Goal: Information Seeking & Learning: Understand process/instructions

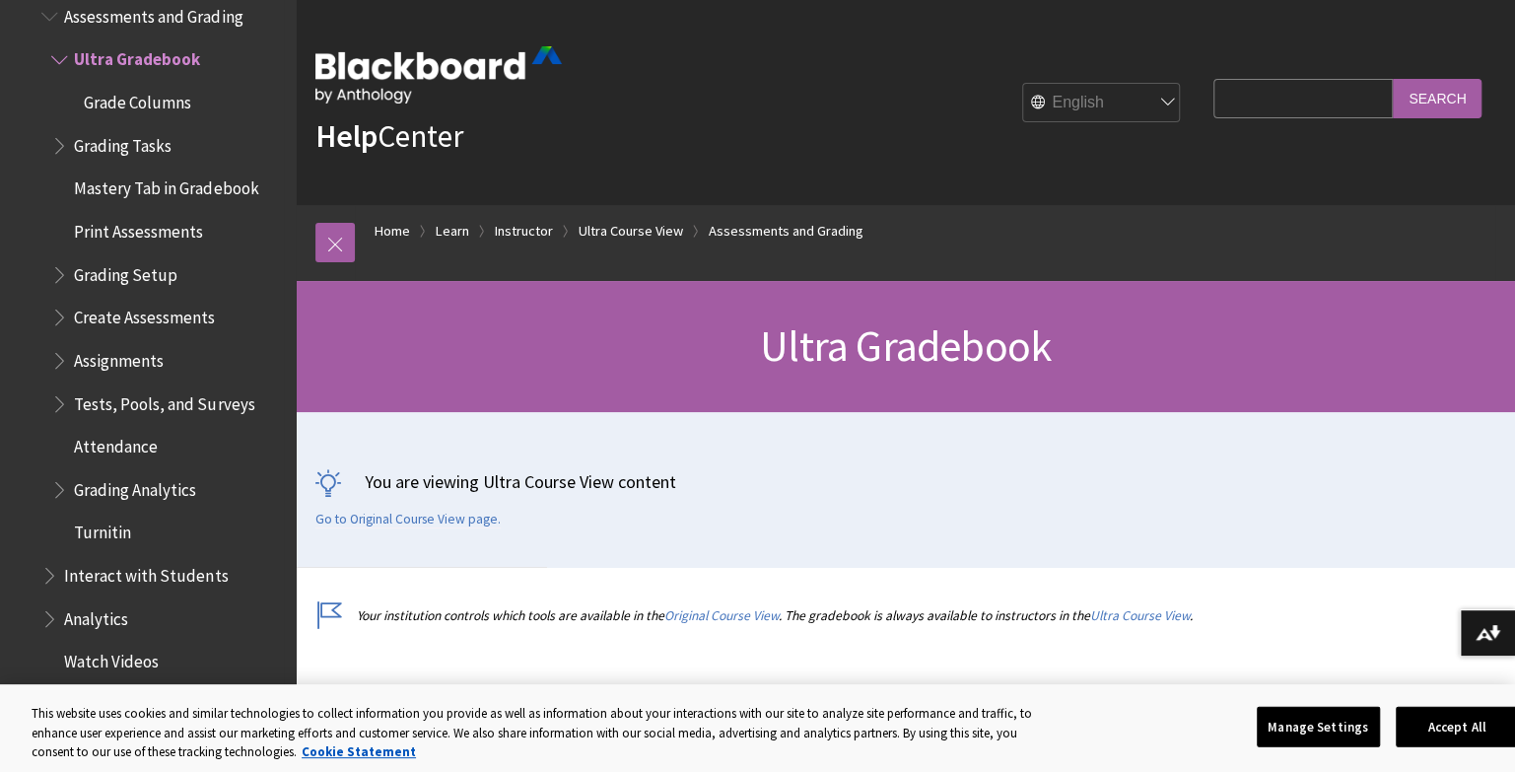
click at [70, 344] on span "Book outline for Blackboard Learn Help" at bounding box center [61, 356] width 21 height 25
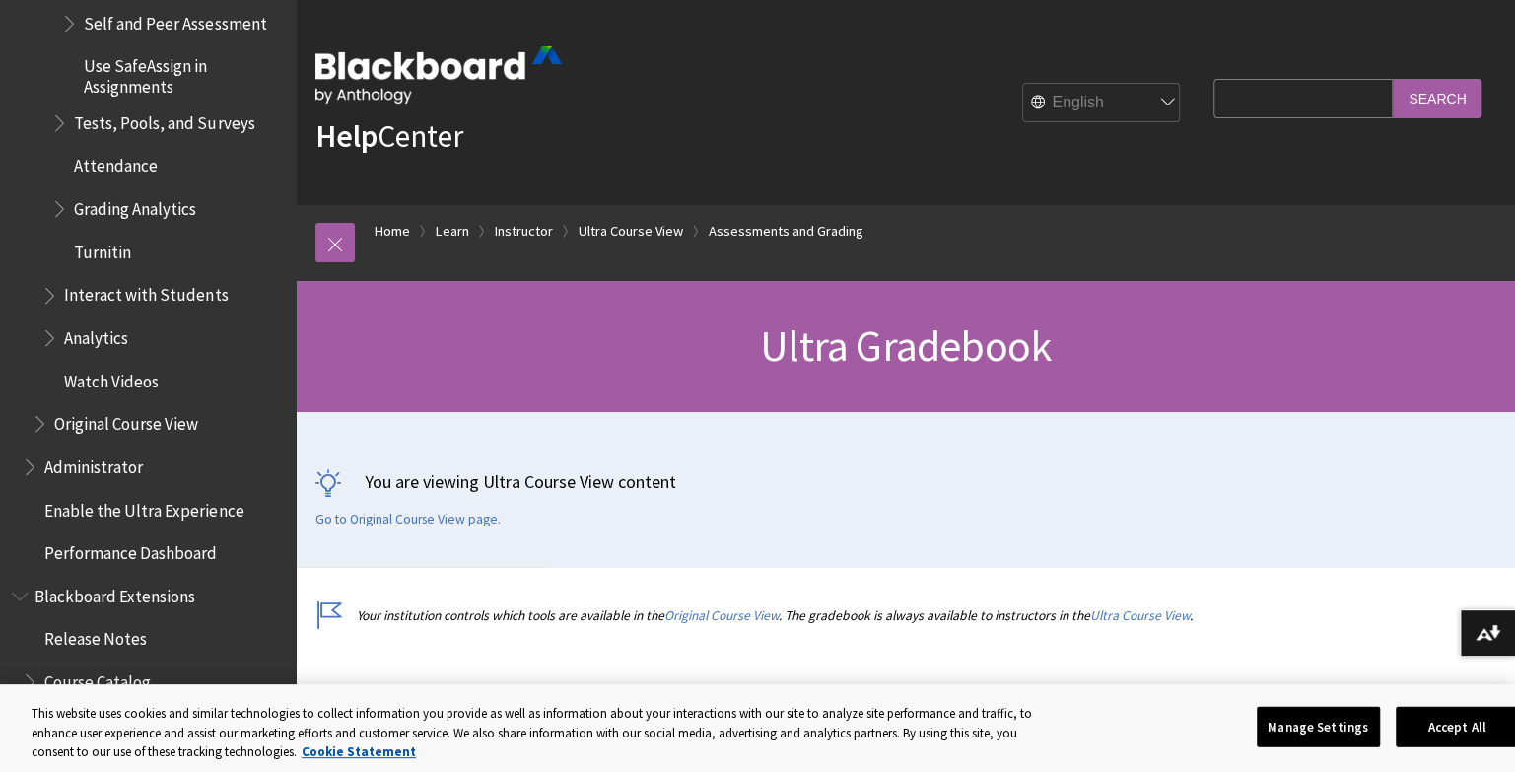
scroll to position [3701, 0]
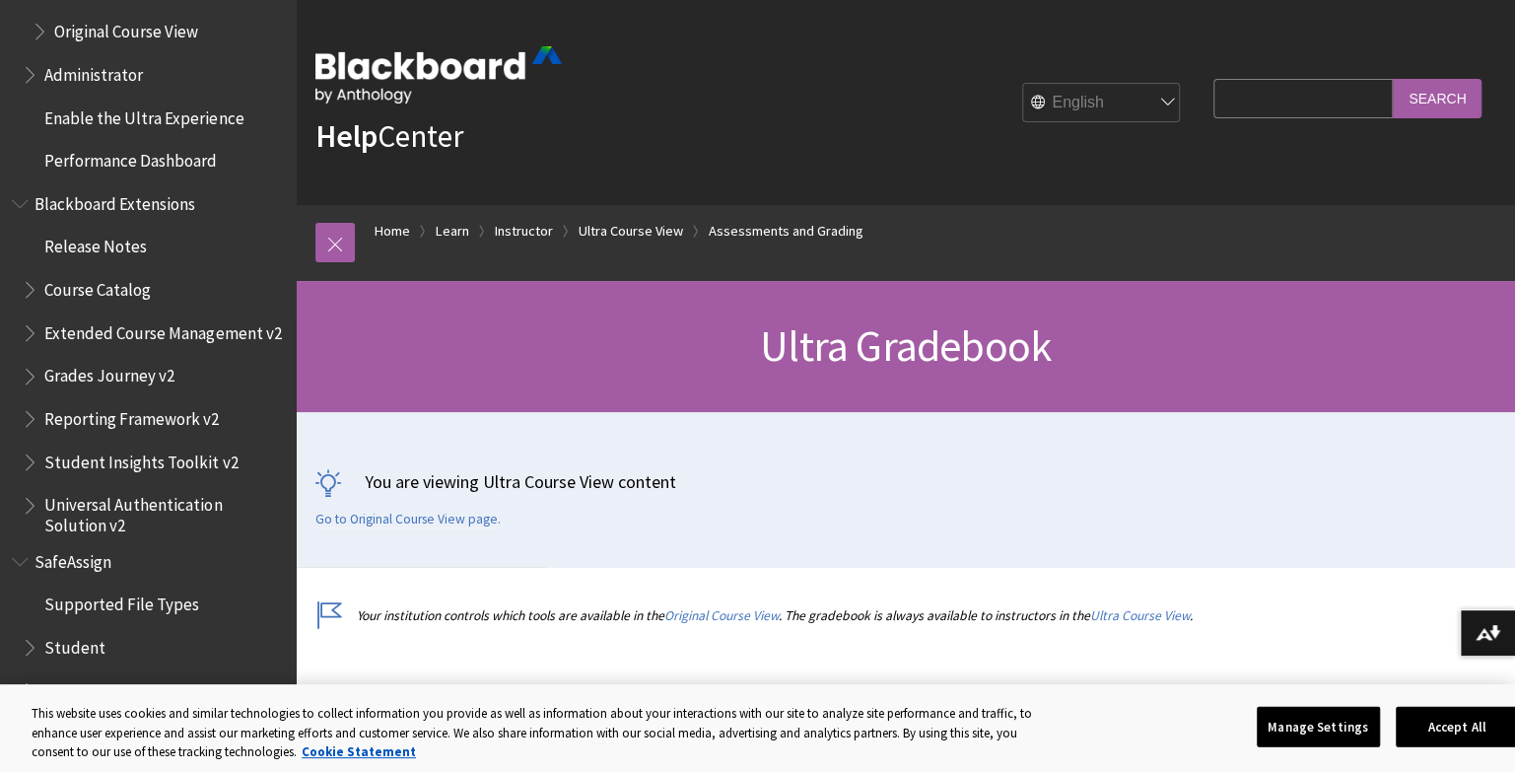
click at [1286, 91] on input "Search Query" at bounding box center [1303, 98] width 179 height 38
type input "copy assignment"
click at [1393, 79] on input "Search" at bounding box center [1437, 98] width 89 height 38
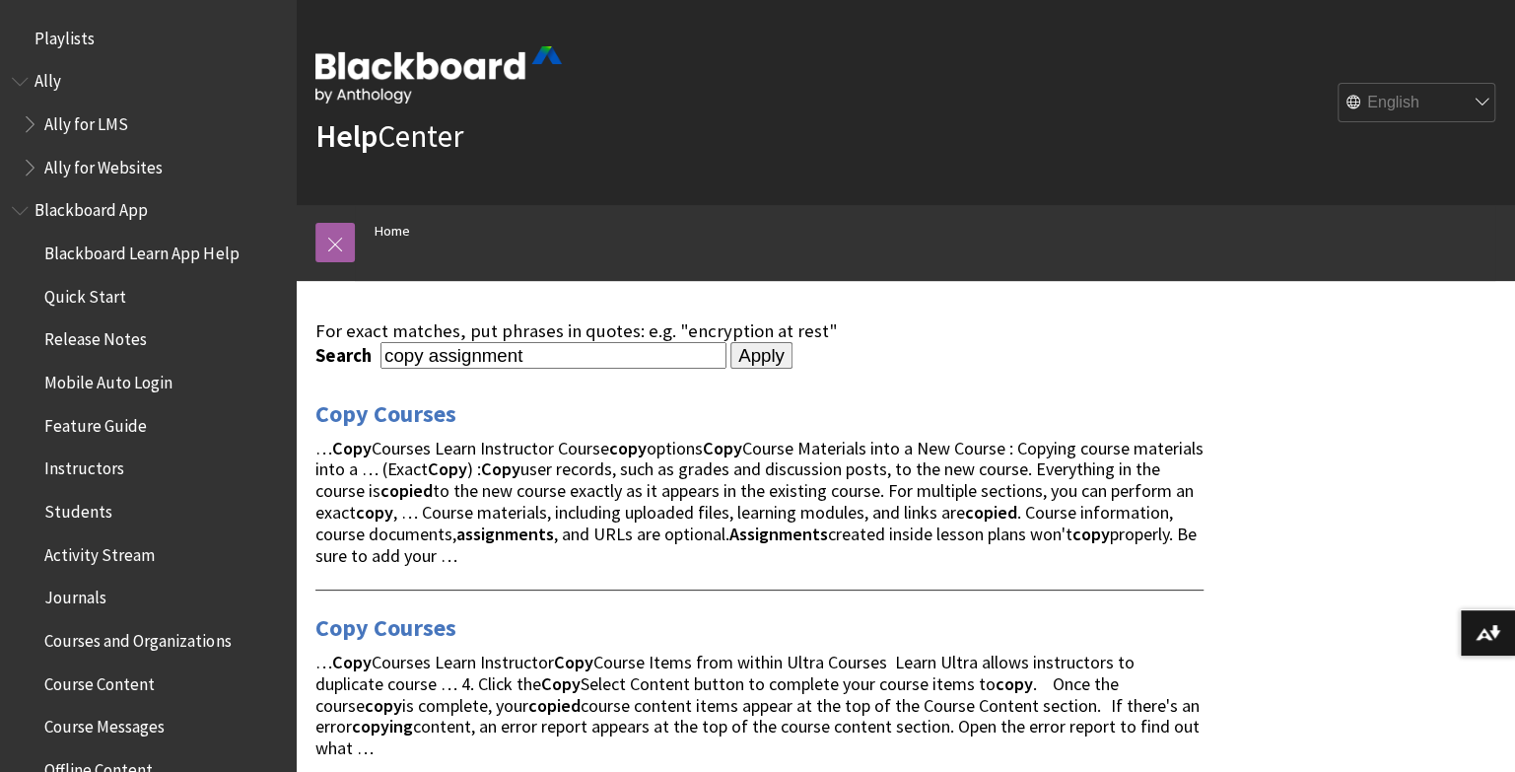
click at [557, 342] on input "copy assignment" at bounding box center [554, 355] width 346 height 27
type input "create copy of gradable item"
click at [730, 342] on input "Apply" at bounding box center [761, 356] width 62 height 28
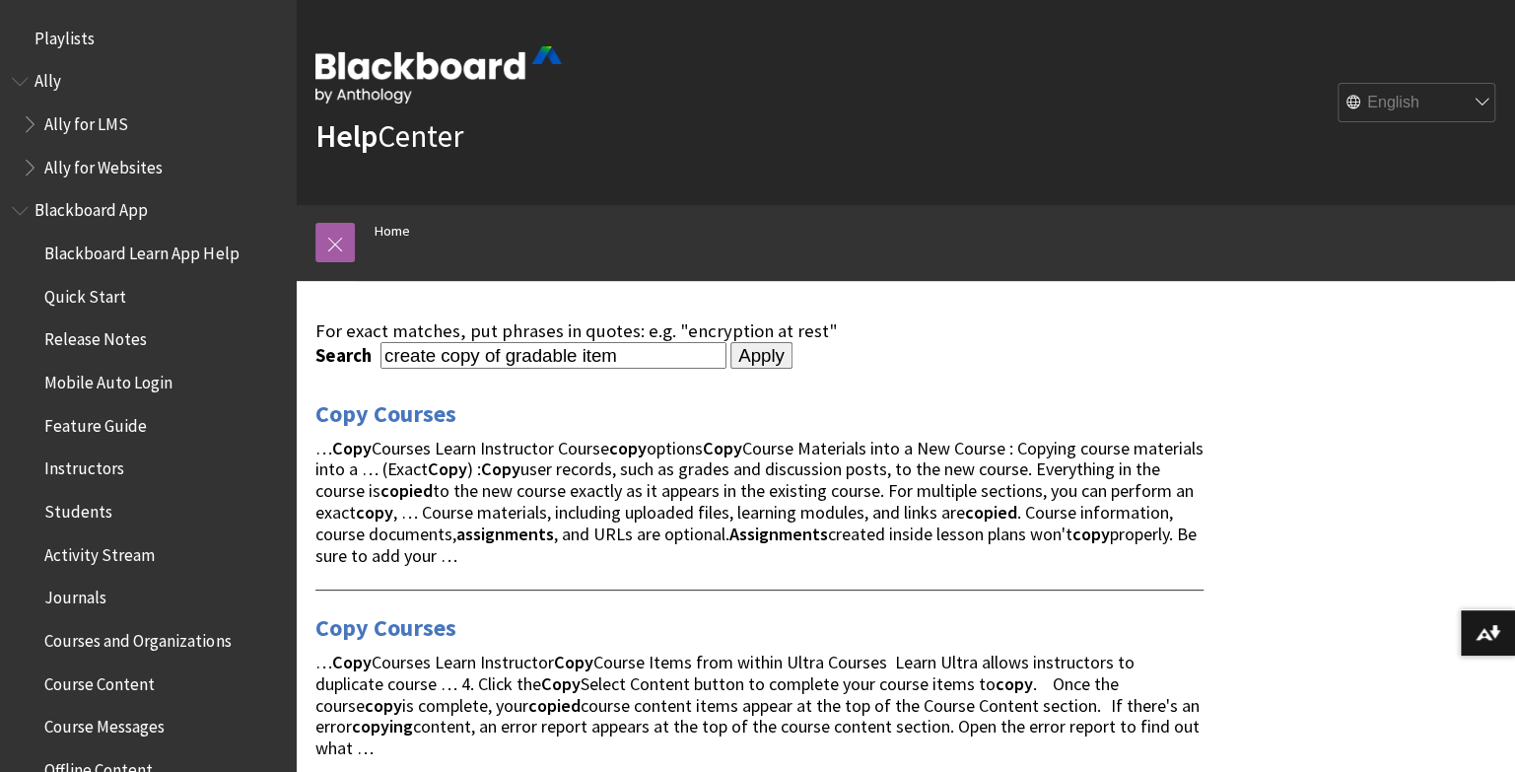
click at [738, 349] on input "Apply" at bounding box center [761, 356] width 62 height 28
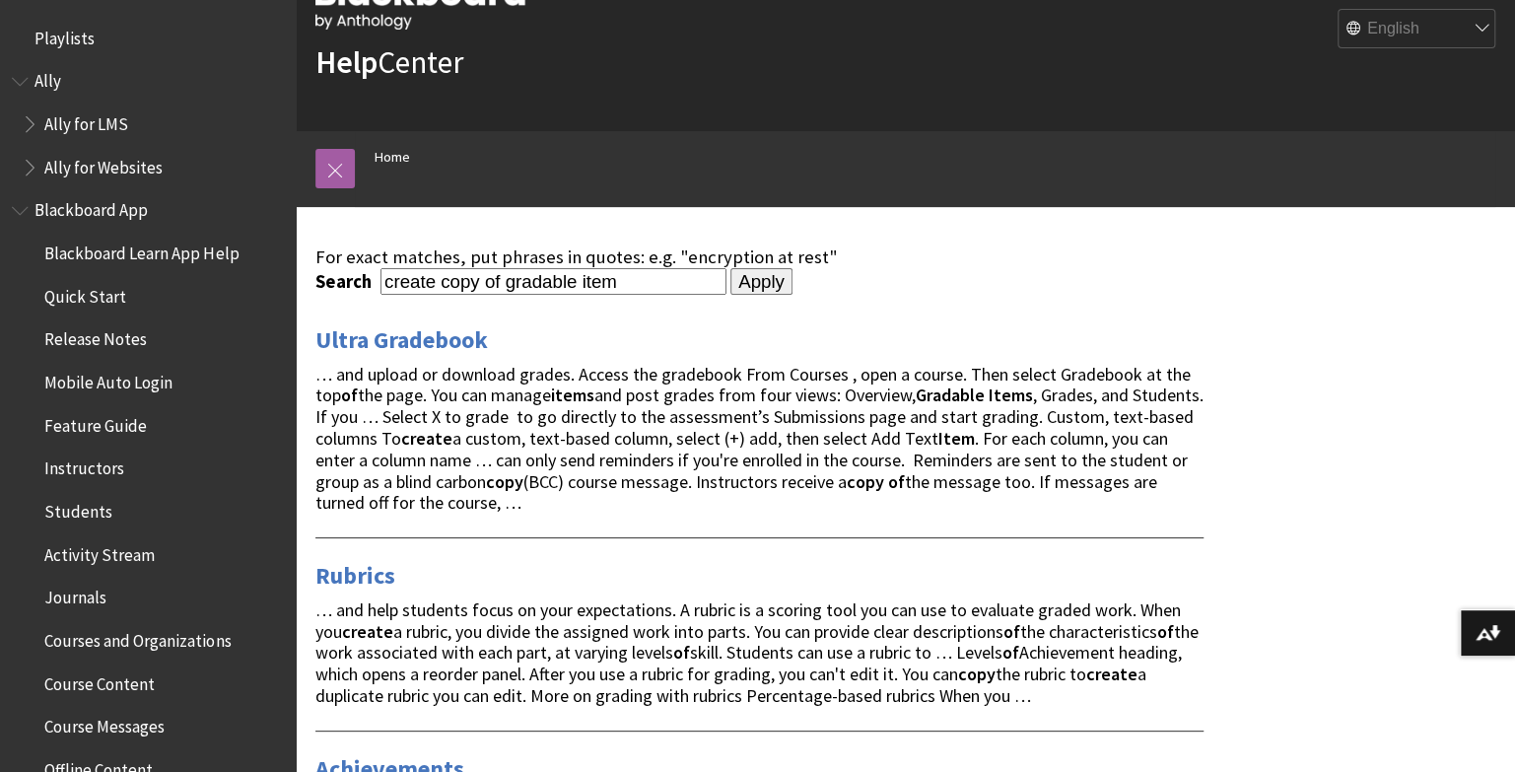
scroll to position [75, 0]
click at [391, 337] on link "Ultra Gradebook" at bounding box center [401, 339] width 173 height 32
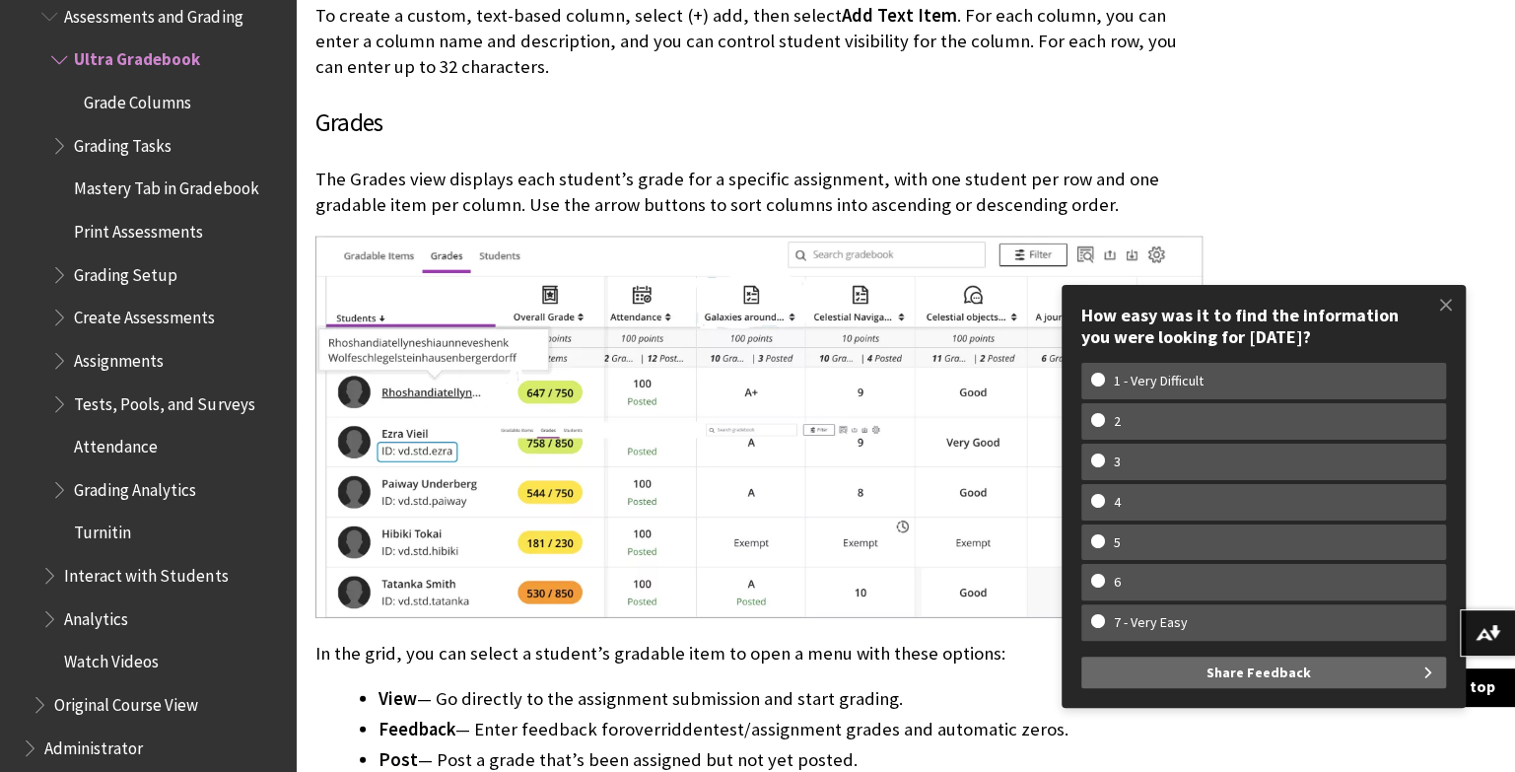
scroll to position [2744, 0]
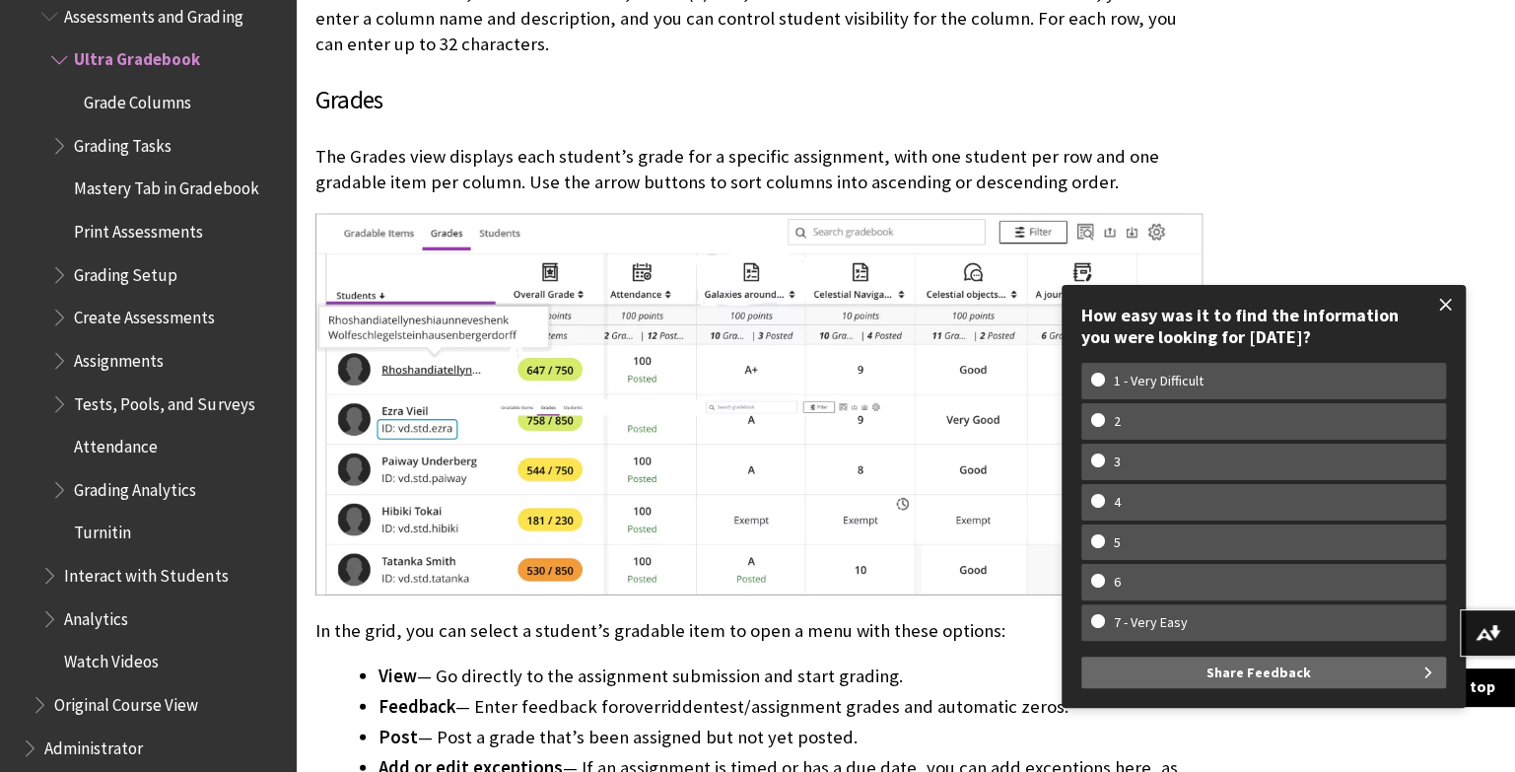
click at [1451, 304] on span at bounding box center [1445, 304] width 41 height 41
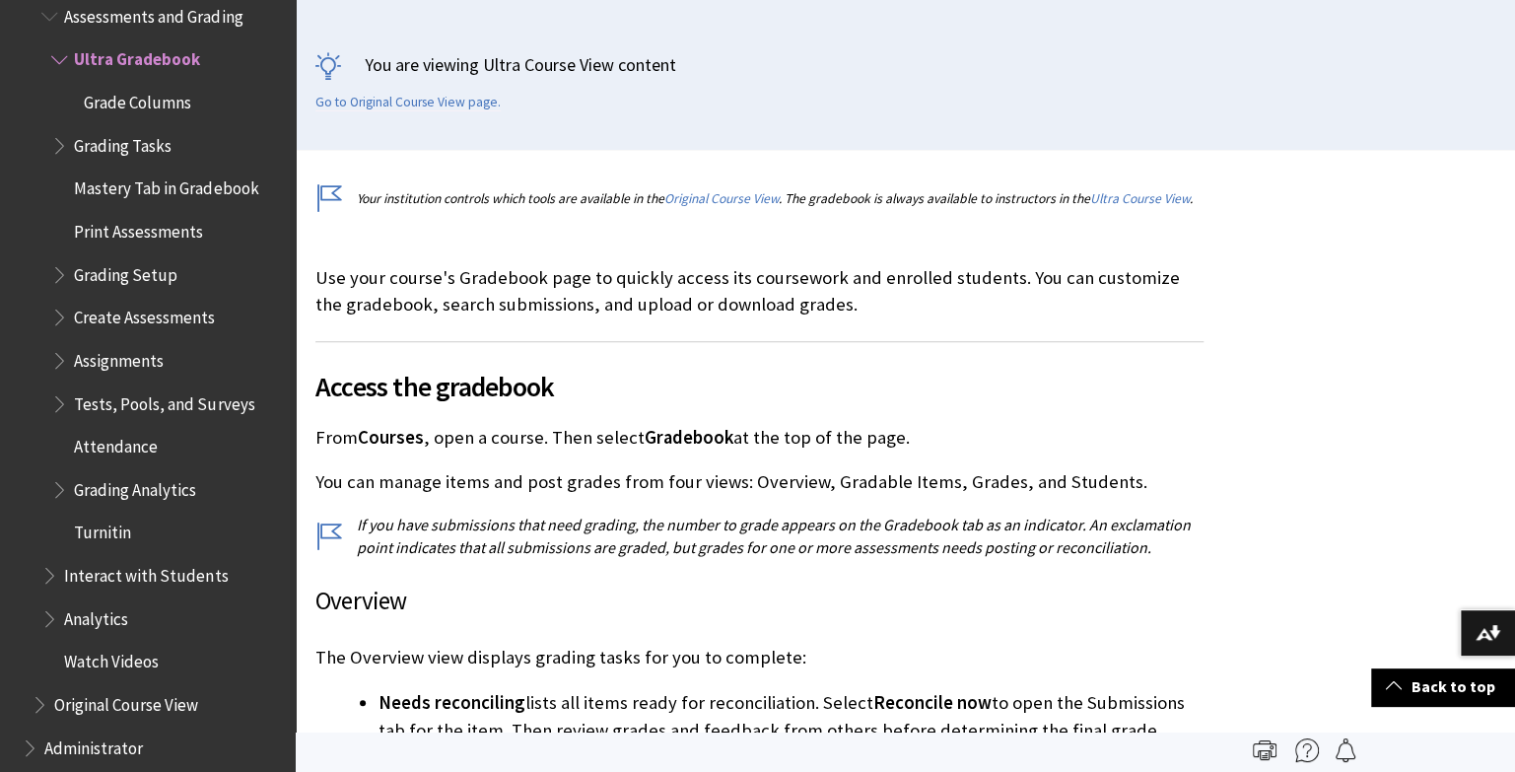
scroll to position [0, 0]
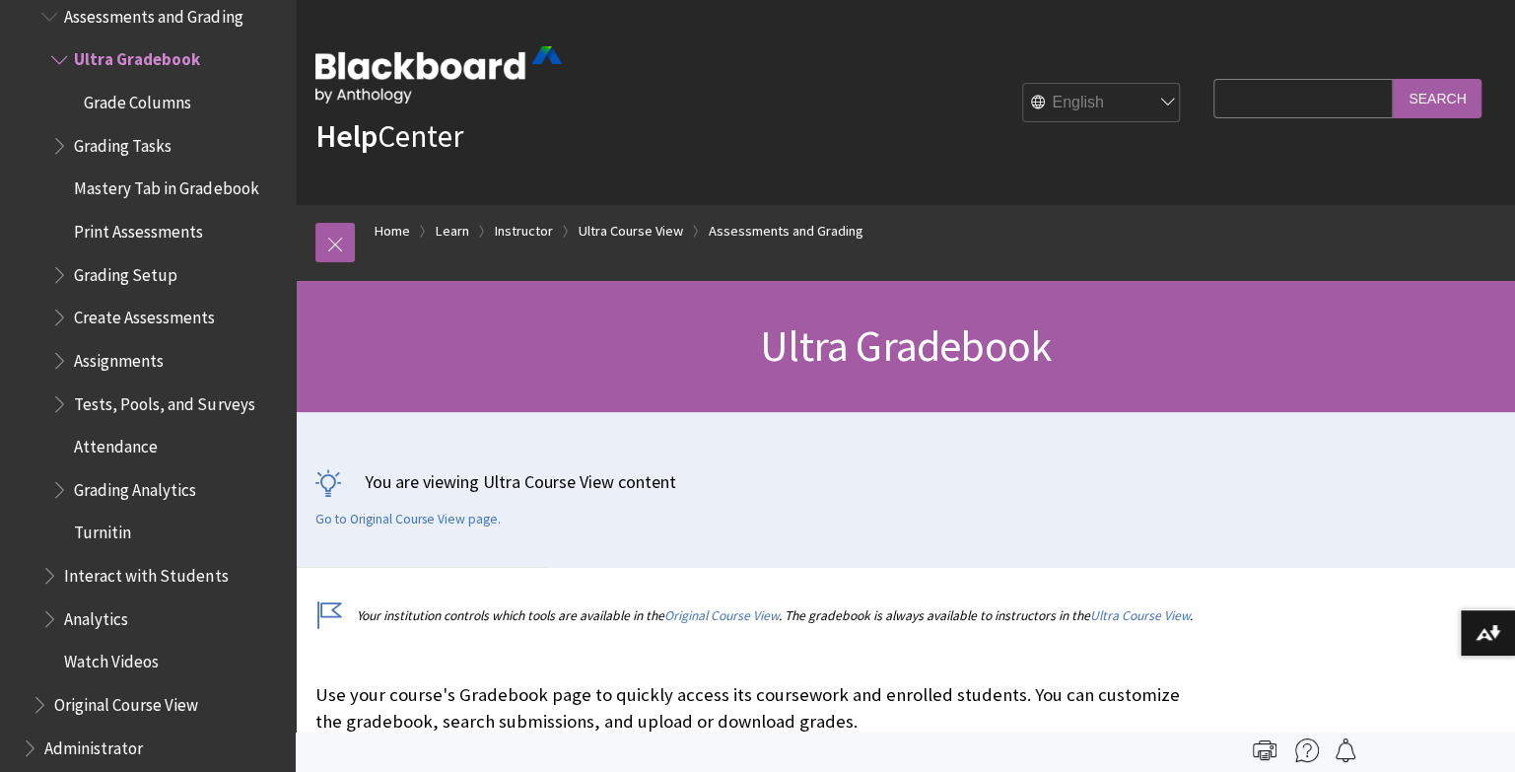
click at [1255, 102] on input "Search Query" at bounding box center [1303, 98] width 179 height 38
type input "assign to a group"
click at [1393, 79] on input "Search" at bounding box center [1437, 98] width 89 height 38
click at [1428, 95] on input "Search" at bounding box center [1437, 98] width 89 height 38
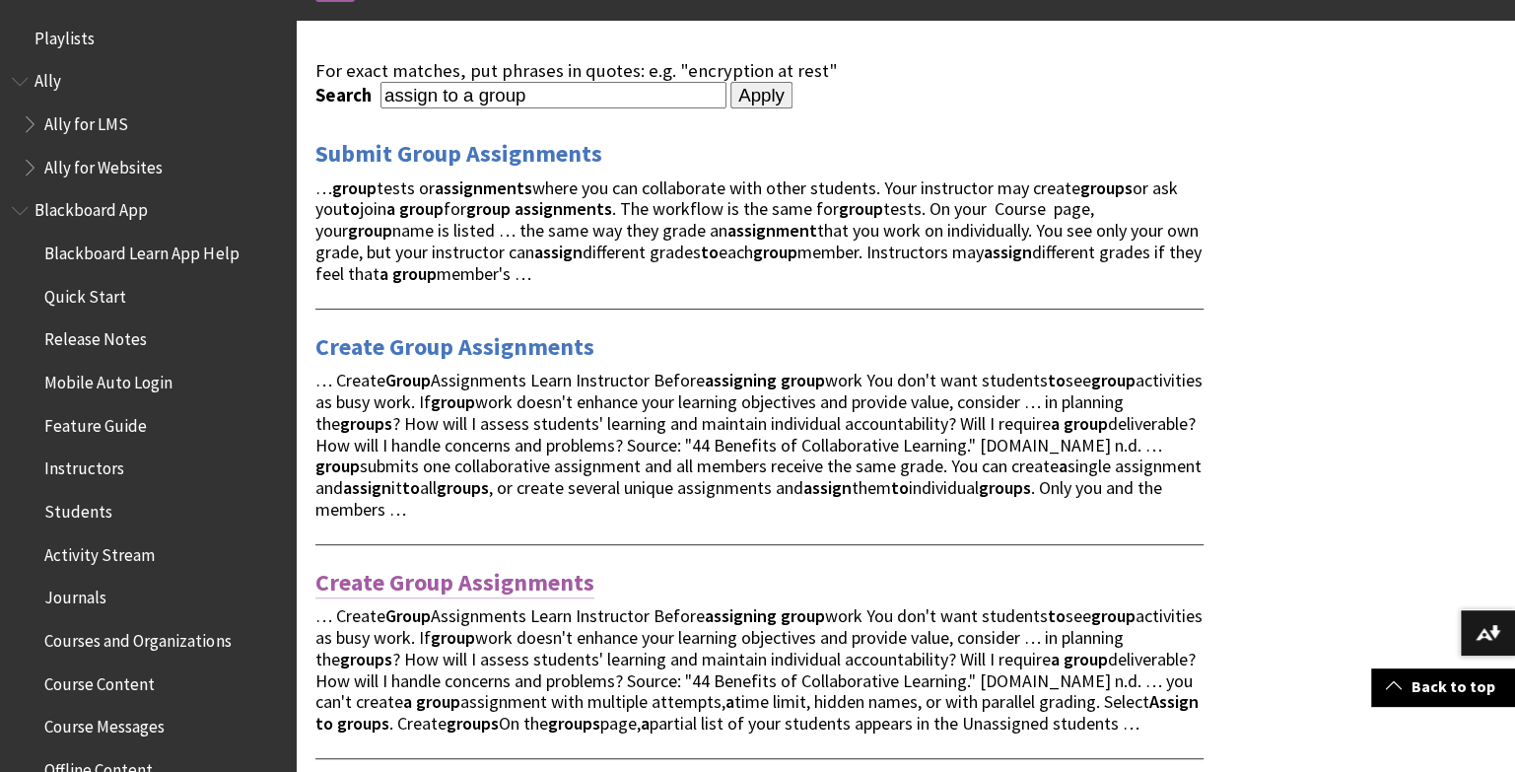
scroll to position [259, 0]
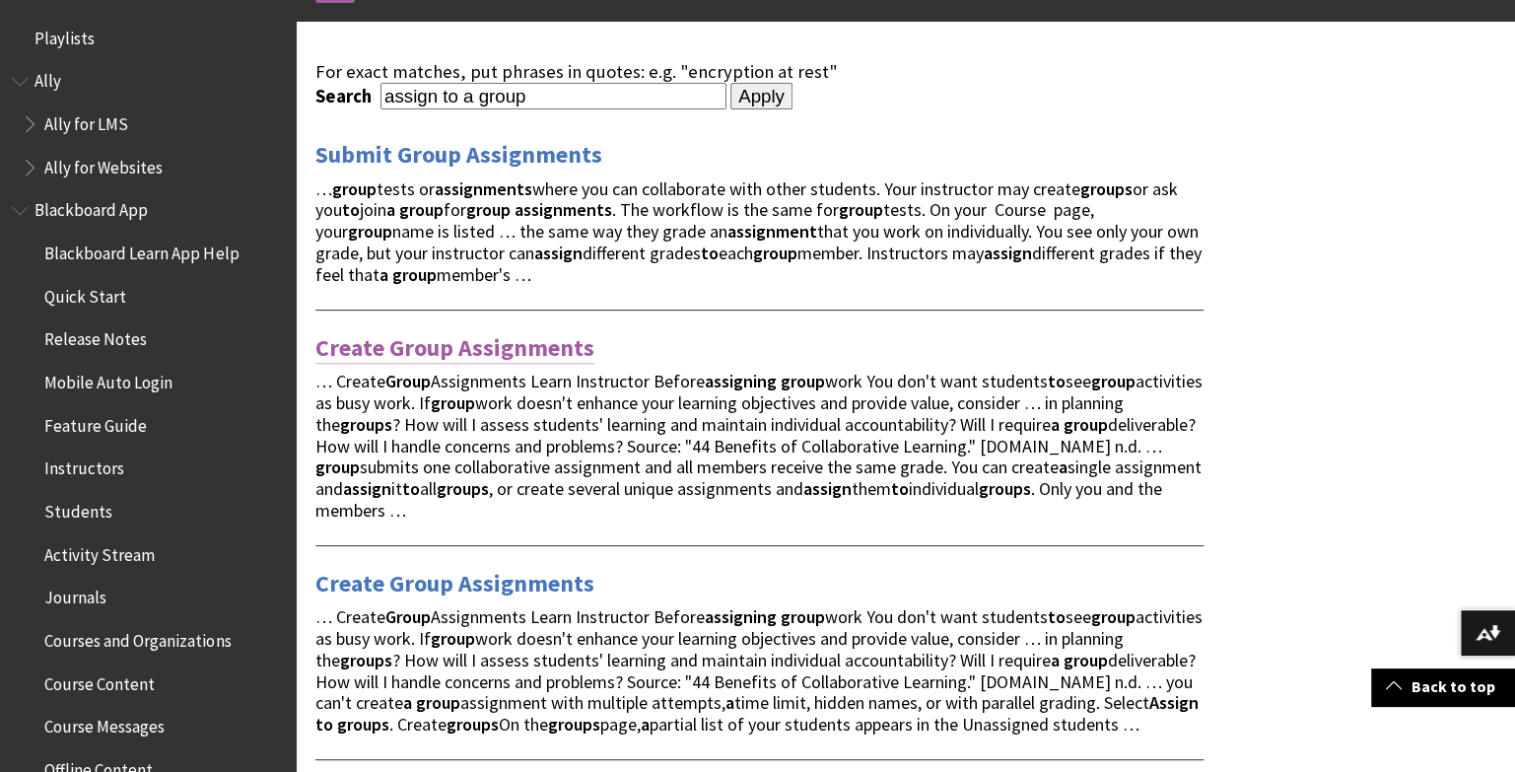
click at [489, 344] on link "Create Group Assignments" at bounding box center [454, 348] width 279 height 32
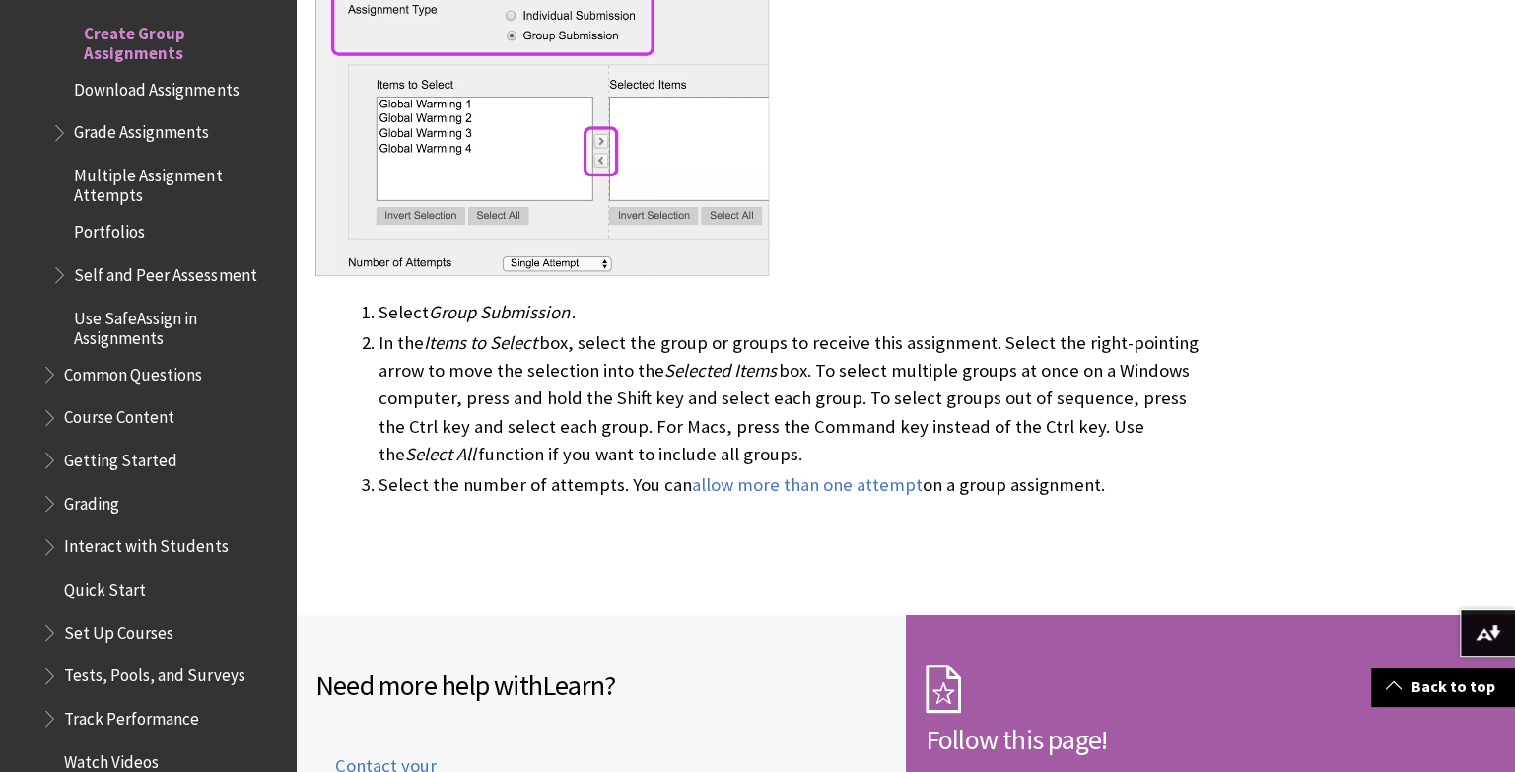
scroll to position [2295, 0]
